Goal: Task Accomplishment & Management: Complete application form

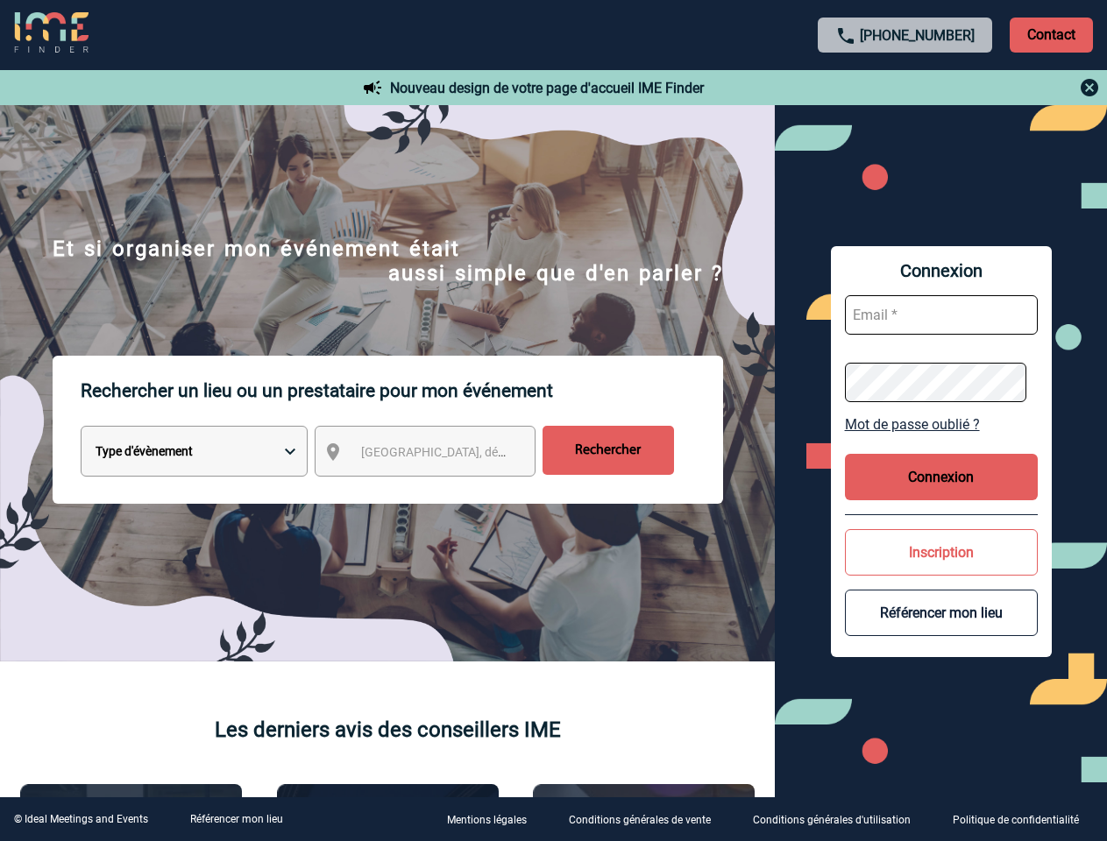
click at [553, 421] on p "Rechercher un lieu ou un prestataire pour mon événement" at bounding box center [402, 391] width 643 height 70
click at [1051, 34] on p "Contact" at bounding box center [1051, 35] width 83 height 35
click at [854, 88] on div at bounding box center [427, 325] width 854 height 650
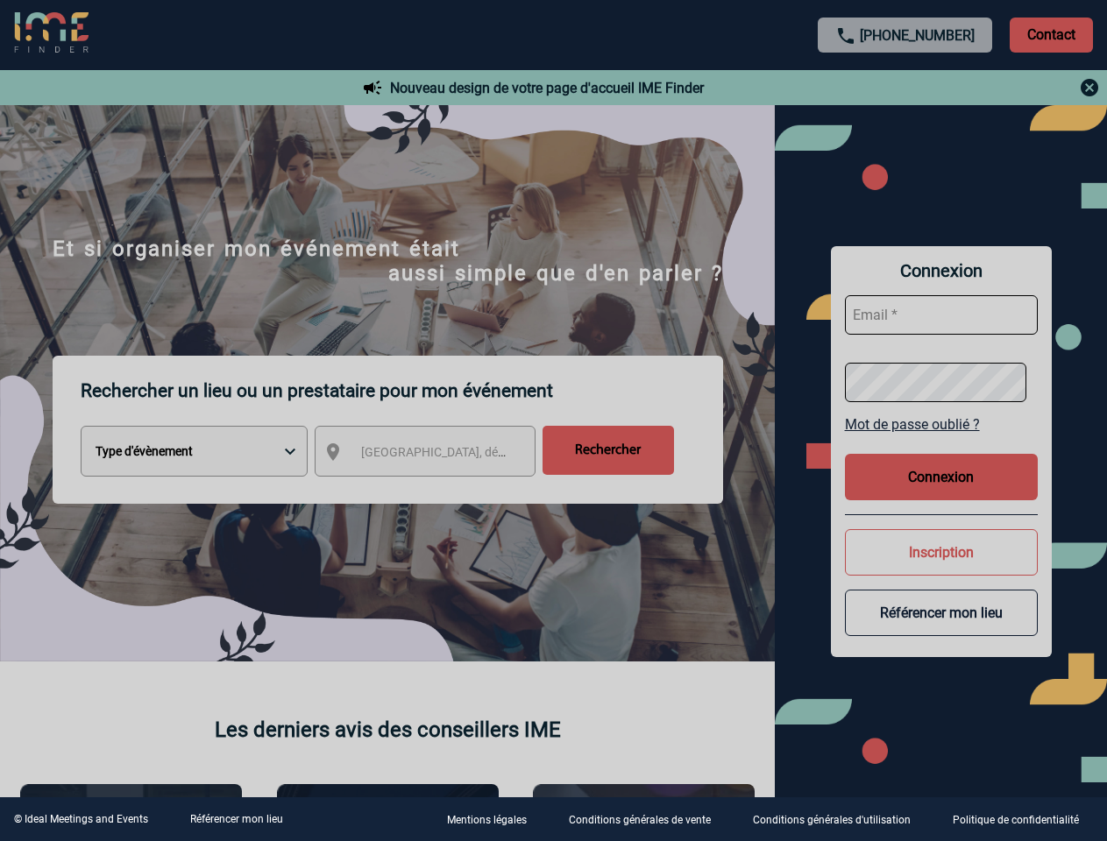
click at [441, 455] on div at bounding box center [553, 420] width 1107 height 841
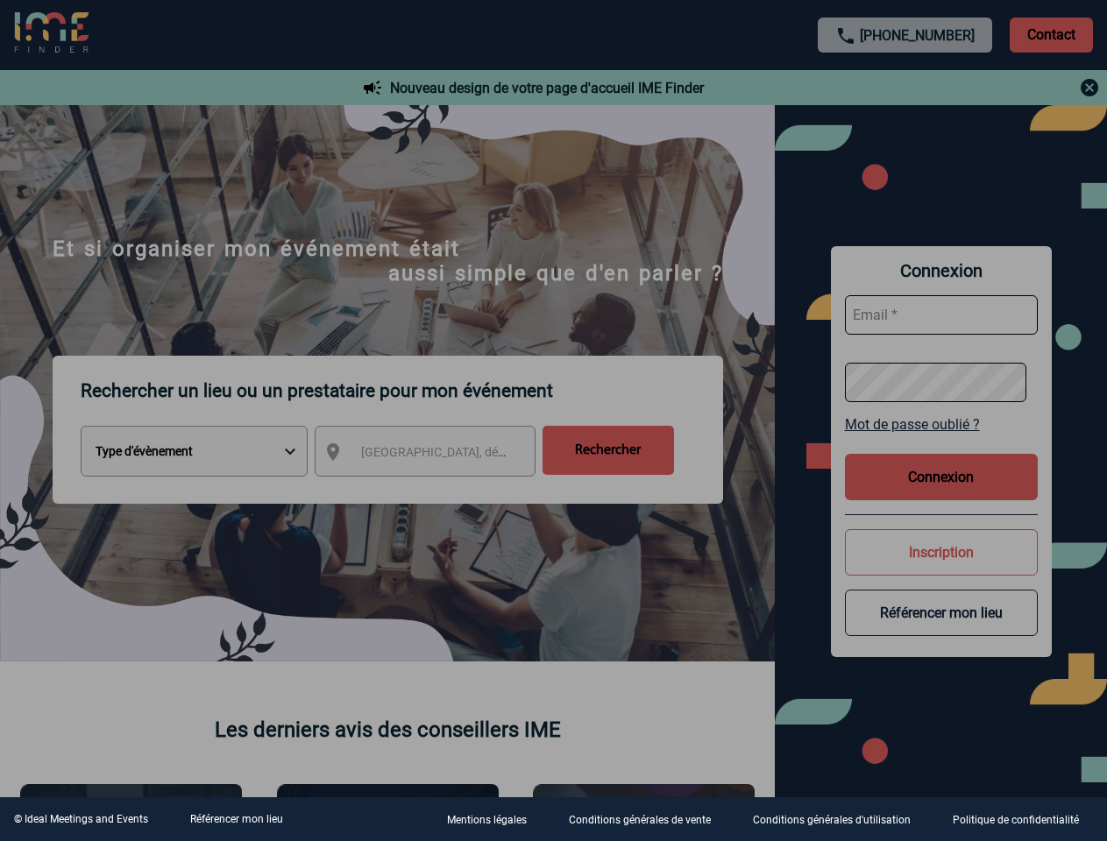
click at [941, 424] on div at bounding box center [553, 420] width 1107 height 841
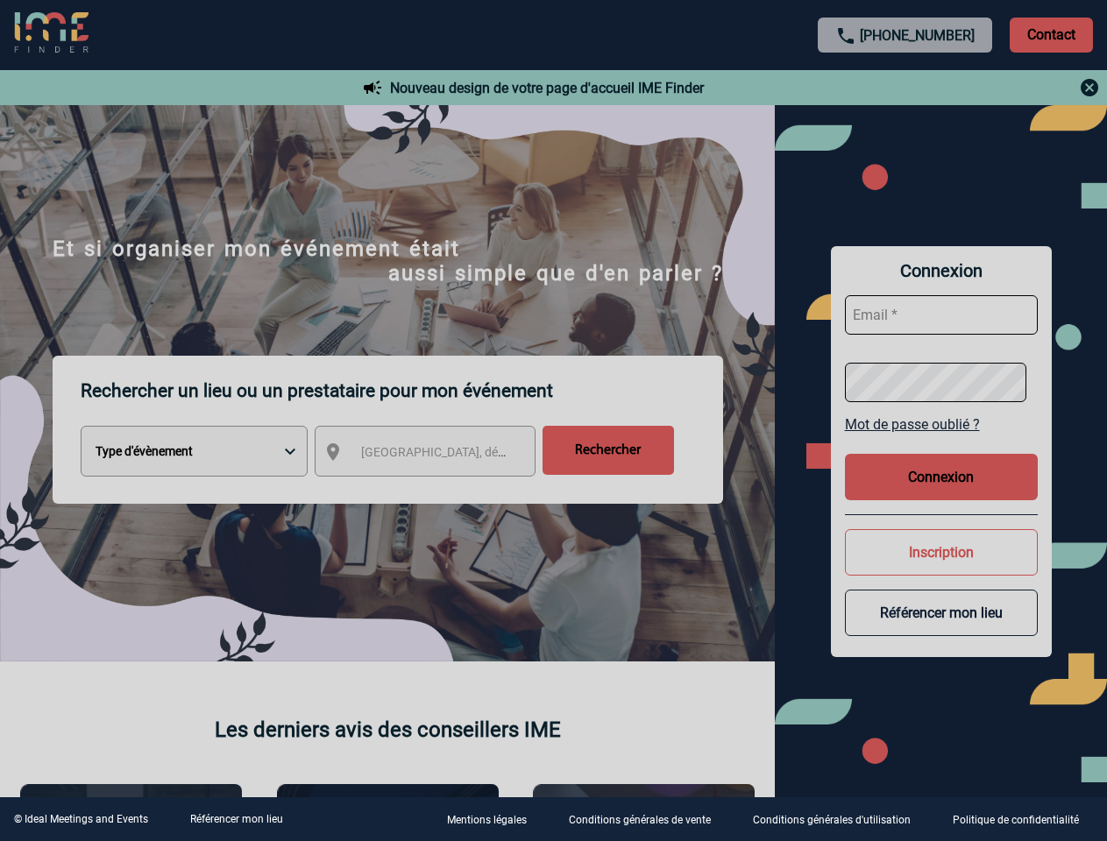
click at [941, 477] on button "Connexion" at bounding box center [941, 477] width 193 height 46
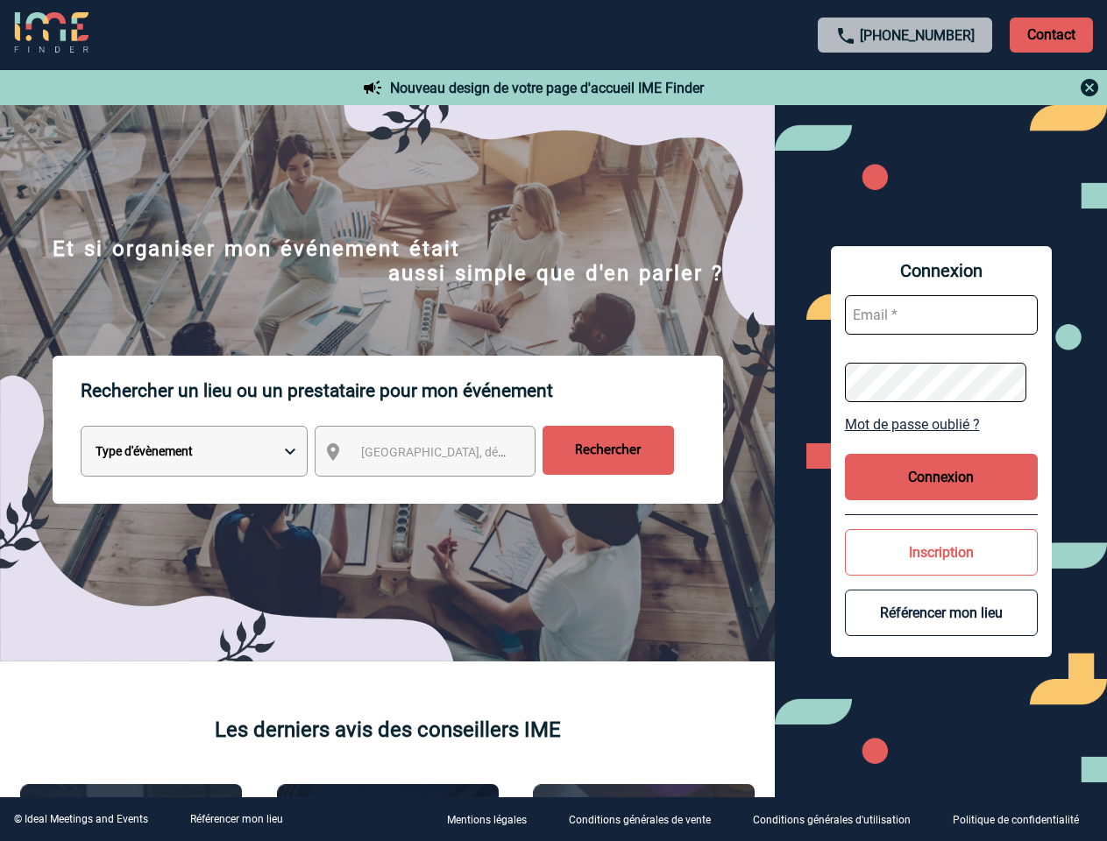
click at [941, 552] on button "Inscription" at bounding box center [941, 552] width 193 height 46
click at [683, 519] on div at bounding box center [341, 259] width 683 height 519
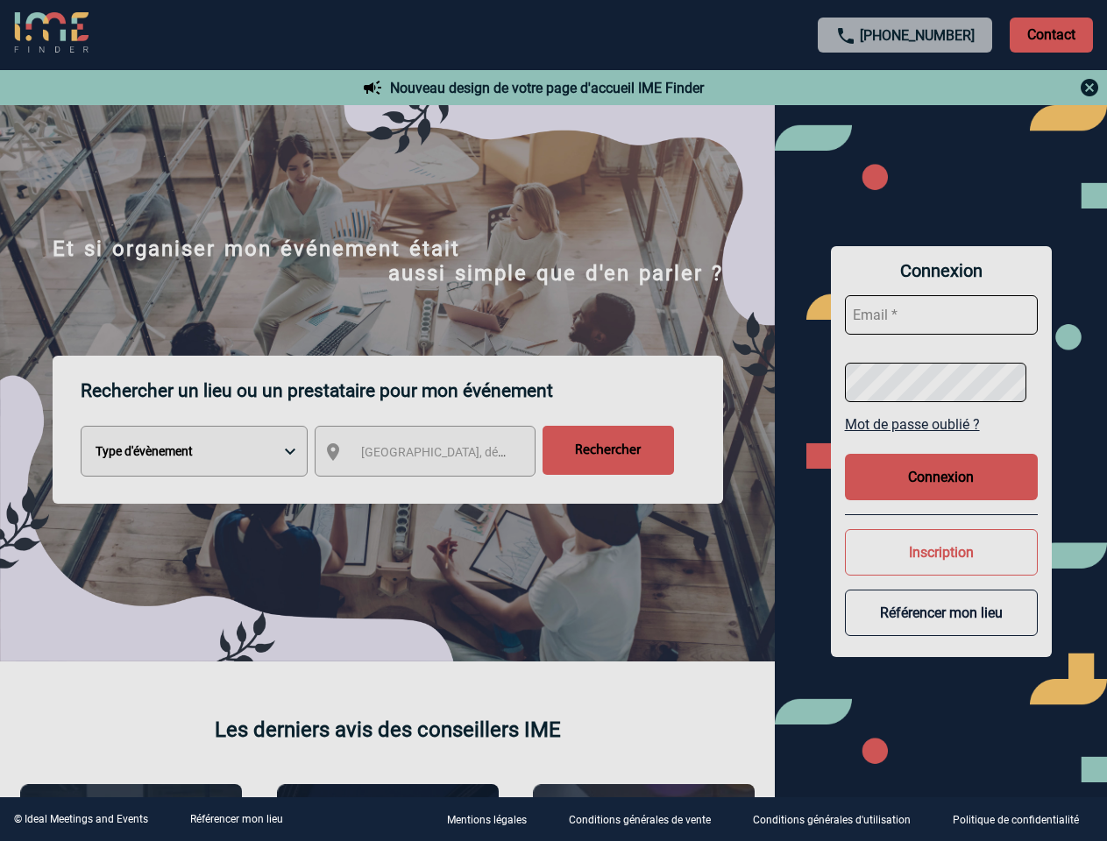
click at [236, 820] on link "Référencer mon lieu" at bounding box center [236, 819] width 93 height 12
